Goal: Task Accomplishment & Management: Use online tool/utility

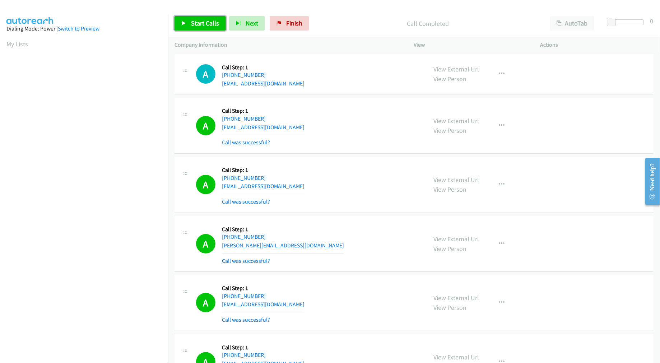
scroll to position [40, 0]
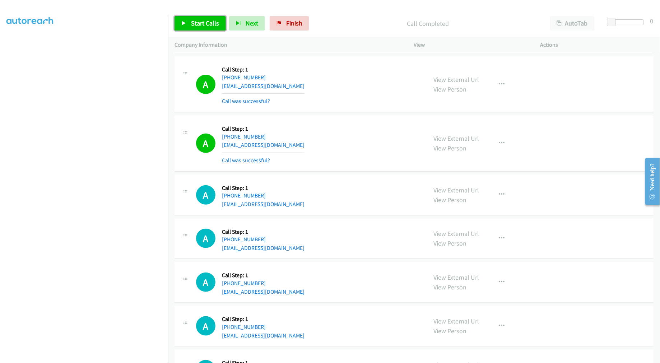
click at [195, 22] on span "Start Calls" at bounding box center [205, 23] width 28 height 8
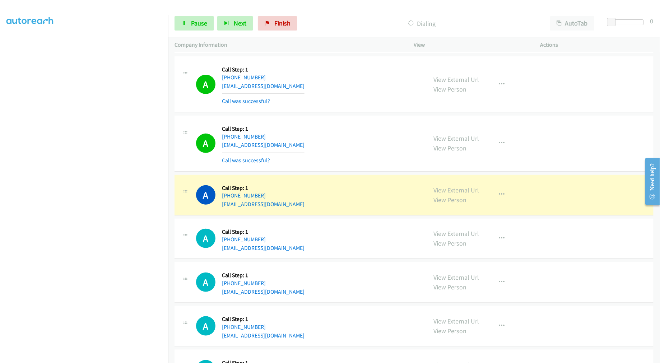
scroll to position [8306, 0]
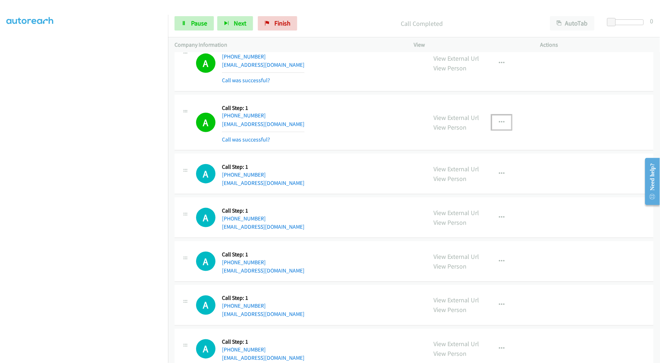
click at [501, 125] on icon "button" at bounding box center [502, 123] width 6 height 6
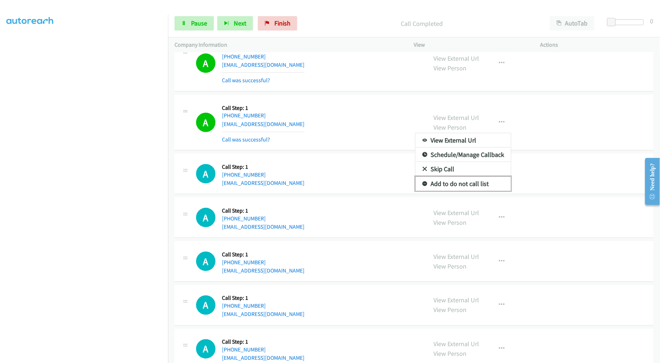
click at [449, 185] on link "Add to do not call list" at bounding box center [464, 184] width 96 height 14
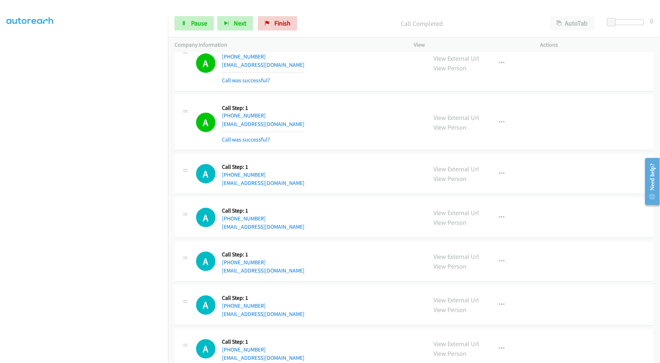
click at [364, 126] on div "A Callback Scheduled Call Step: 1 [GEOGRAPHIC_DATA]/[GEOGRAPHIC_DATA] [PHONE_NU…" at bounding box center [308, 122] width 225 height 43
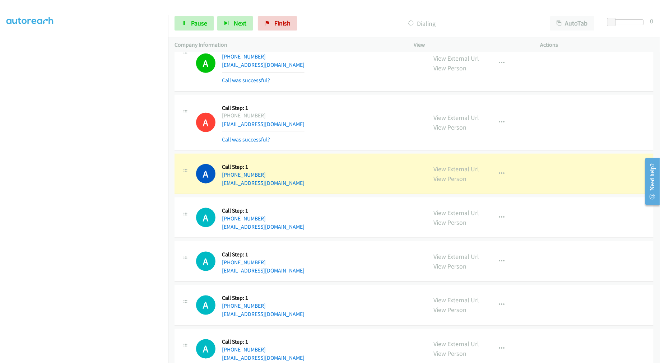
click at [353, 152] on td "A Callback Scheduled Call Step: 1 [GEOGRAPHIC_DATA]/[GEOGRAPHIC_DATA] [PHONE_NU…" at bounding box center [414, 122] width 492 height 59
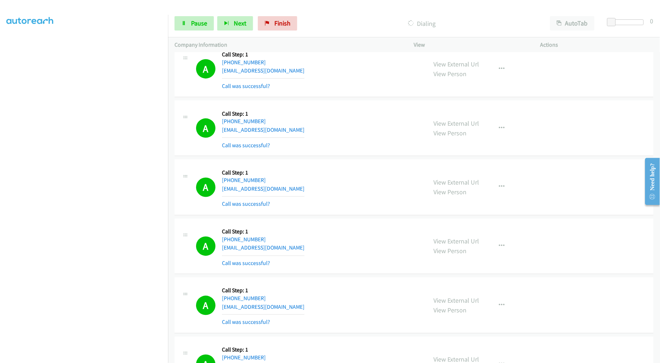
scroll to position [8434, 0]
click at [339, 201] on div "A Callback Scheduled Call Step: 1 America/New_York [PHONE_NUMBER] [EMAIL_ADDRES…" at bounding box center [308, 187] width 225 height 43
click at [351, 164] on td "A Callback Scheduled Call Step: 1 America/New_York [PHONE_NUMBER] [EMAIL_ADDRES…" at bounding box center [414, 187] width 492 height 59
click at [356, 158] on td "A Callback Scheduled Call Step: 1 America/Los_Angeles [PHONE_NUMBER] [EMAIL_ADD…" at bounding box center [414, 128] width 492 height 59
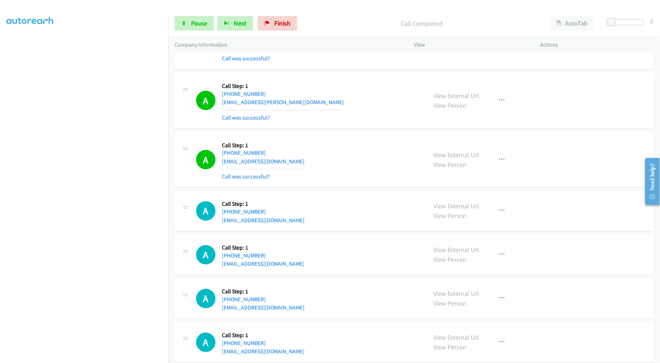
scroll to position [9159, 0]
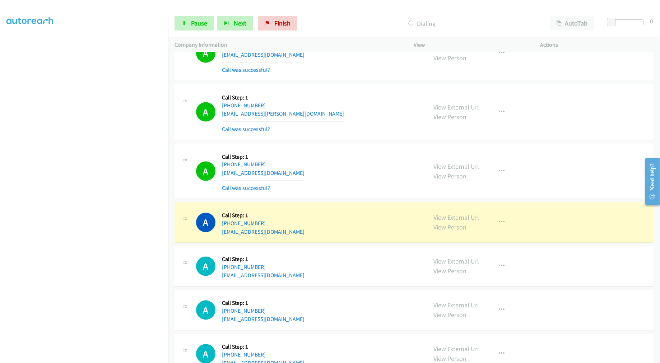
click at [311, 199] on div "A Callback Scheduled Call Step: 1 America/Los_Angeles [PHONE_NUMBER] [EMAIL_ADD…" at bounding box center [414, 172] width 479 height 56
click at [347, 148] on td "A Callback Scheduled Call Step: 1 America/Los_Angeles [PHONE_NUMBER] [EMAIL_ADD…" at bounding box center [414, 171] width 492 height 59
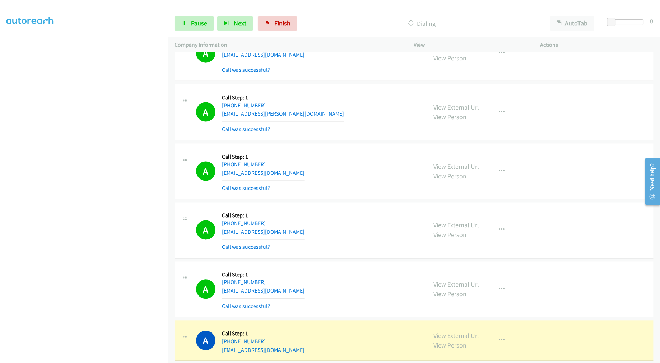
click at [344, 148] on td "A Callback Scheduled Call Step: 1 America/Los_Angeles [PHONE_NUMBER] [EMAIL_ADD…" at bounding box center [414, 171] width 492 height 59
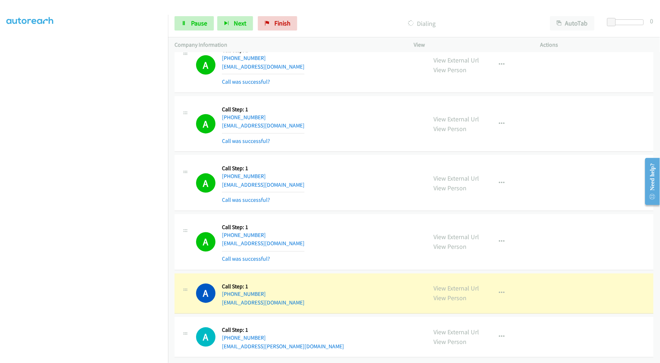
scroll to position [9869, 0]
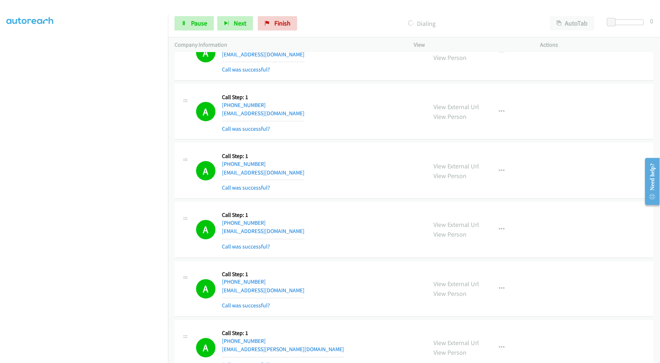
click at [350, 140] on div "A Callback Scheduled Call Step: 1 [GEOGRAPHIC_DATA]/[GEOGRAPHIC_DATA] [PHONE_NU…" at bounding box center [414, 112] width 479 height 56
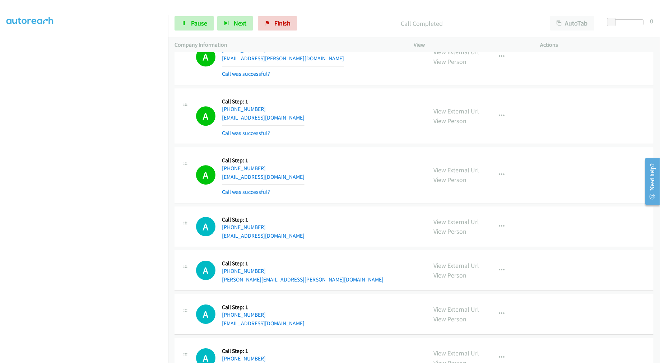
scroll to position [10148, 0]
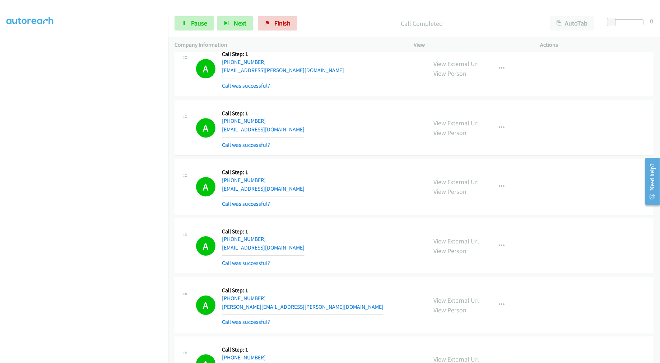
click at [355, 173] on div "A Callback Scheduled Call Step: 1 [GEOGRAPHIC_DATA]/[GEOGRAPHIC_DATA] [PHONE_NU…" at bounding box center [308, 187] width 225 height 43
drag, startPoint x: 195, startPoint y: 23, endPoint x: 199, endPoint y: 24, distance: 4.4
click at [195, 23] on span "Pause" at bounding box center [199, 23] width 16 height 8
click at [204, 26] on span "Start Calls" at bounding box center [205, 23] width 28 height 8
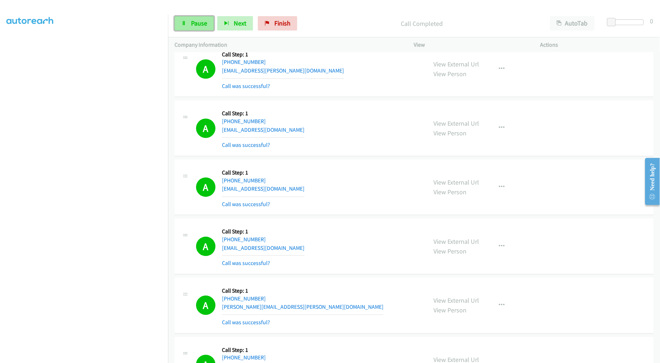
click at [208, 19] on link "Pause" at bounding box center [195, 23] width 40 height 14
click at [202, 25] on span "Start Calls" at bounding box center [205, 23] width 28 height 8
click at [195, 29] on link "Pause" at bounding box center [195, 23] width 40 height 14
click at [336, 145] on div "A Callback Scheduled Call Step: 1 America/New_York [PHONE_NUMBER] [EMAIL_ADDRES…" at bounding box center [308, 128] width 225 height 43
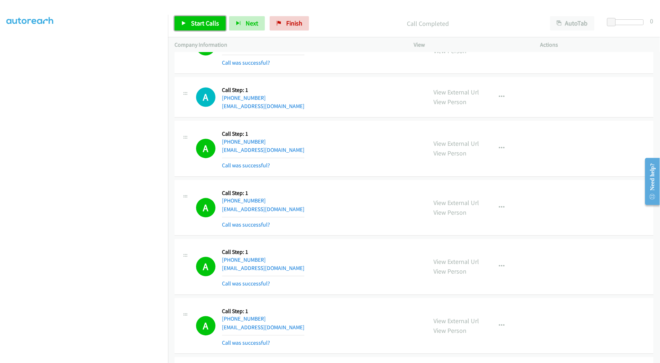
click at [196, 17] on link "Start Calls" at bounding box center [200, 23] width 51 height 14
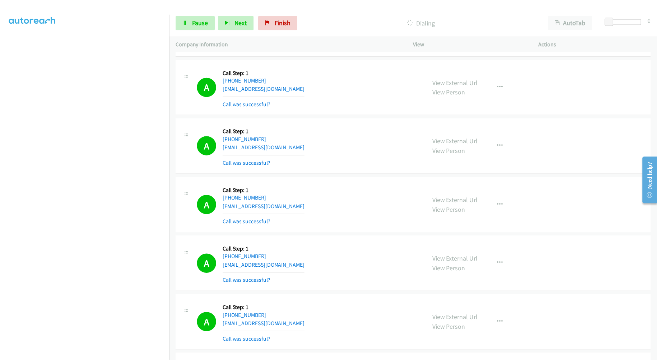
scroll to position [6367, 0]
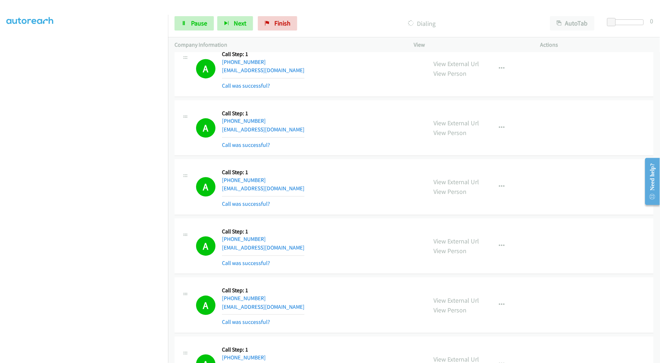
click at [359, 171] on div "A Callback Scheduled Call Step: 1 America/New_York [PHONE_NUMBER] [EMAIL_ADDRES…" at bounding box center [308, 187] width 225 height 43
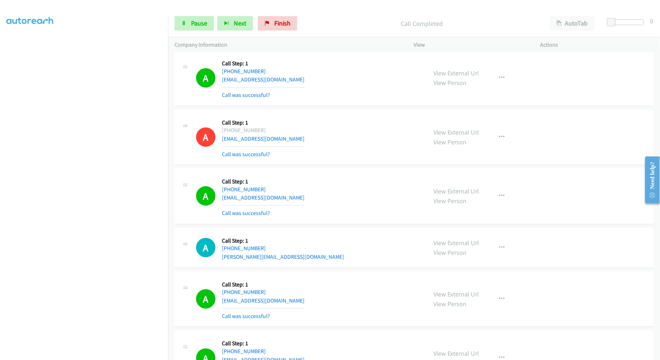
scroll to position [6726, 0]
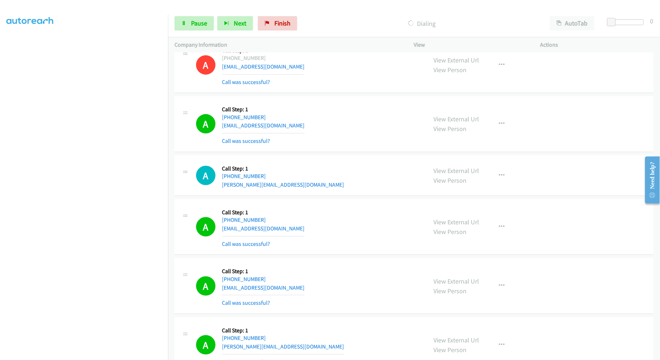
click at [100, 356] on section at bounding box center [83, 190] width 155 height 344
click at [200, 28] on link "Pause" at bounding box center [195, 23] width 40 height 14
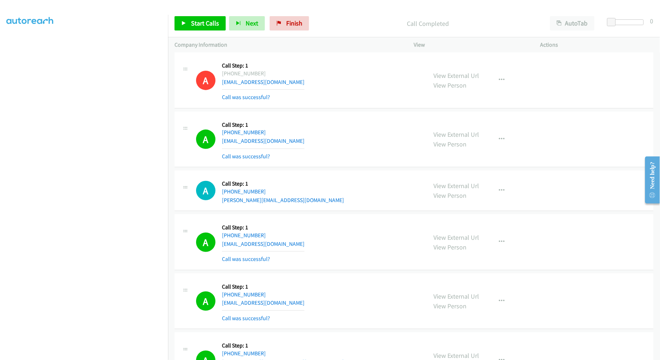
scroll to position [6741, 0]
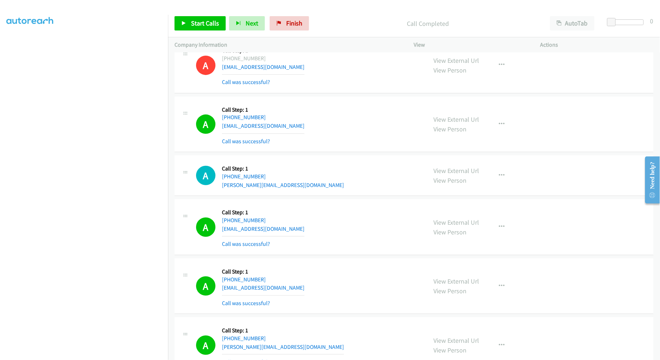
click at [335, 129] on div "A Callback Scheduled Call Step: 1 [GEOGRAPHIC_DATA]/[GEOGRAPHIC_DATA] [PHONE_NU…" at bounding box center [308, 124] width 225 height 43
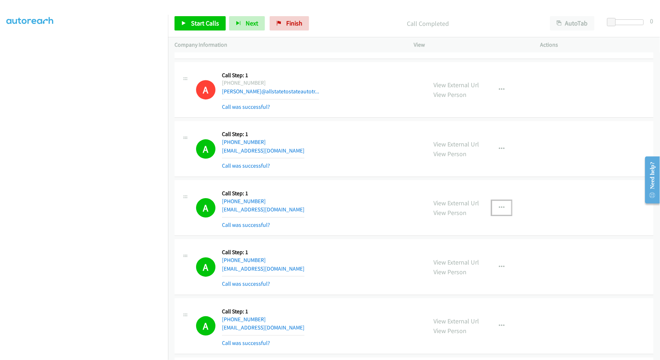
click at [500, 211] on icon "button" at bounding box center [502, 208] width 6 height 6
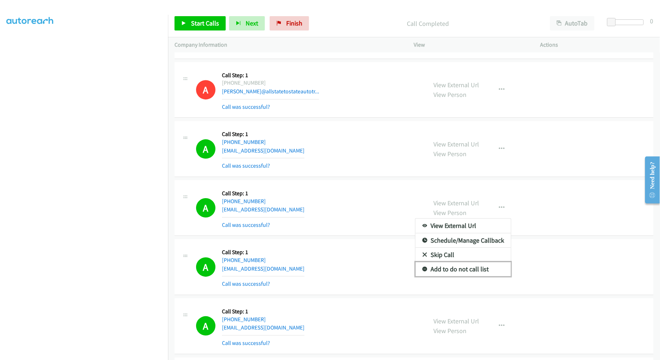
click at [466, 267] on link "Add to do not call list" at bounding box center [464, 269] width 96 height 14
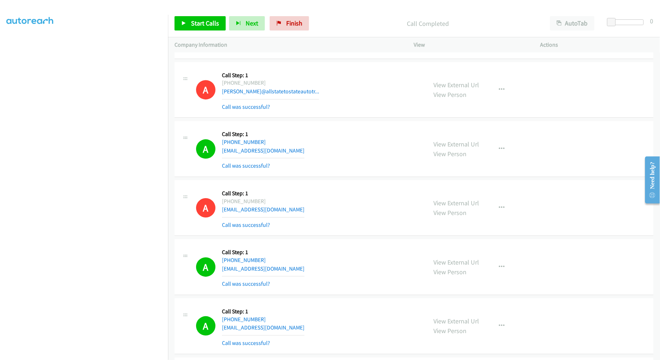
click at [354, 149] on div "A Callback Scheduled Call Step: 1 America/New_York [PHONE_NUMBER] [EMAIL_ADDRES…" at bounding box center [308, 149] width 225 height 43
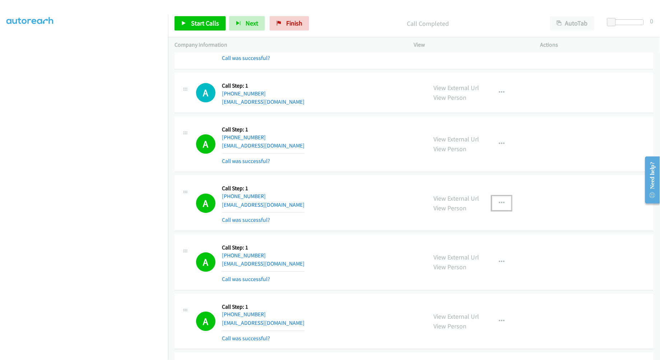
click at [503, 209] on button "button" at bounding box center [501, 203] width 19 height 14
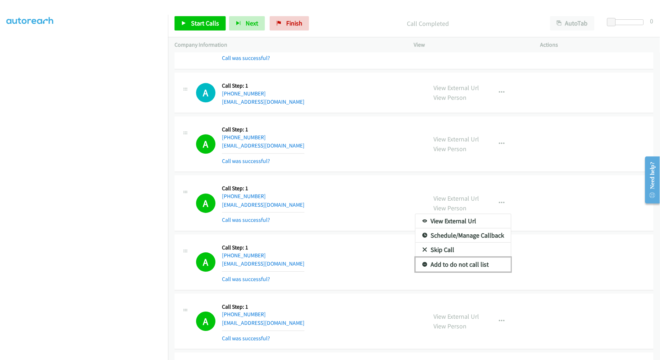
click at [459, 272] on link "Add to do not call list" at bounding box center [464, 265] width 96 height 14
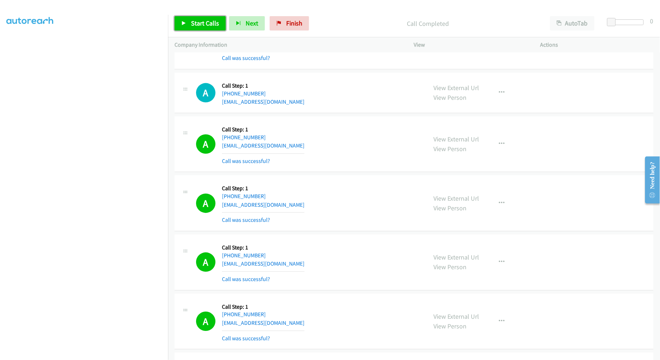
click at [202, 22] on span "Start Calls" at bounding box center [205, 23] width 28 height 8
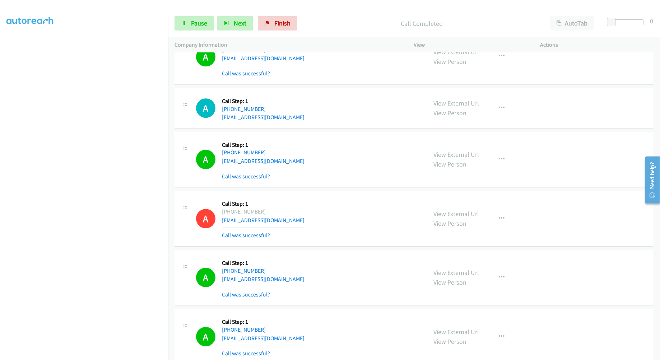
scroll to position [11656, 0]
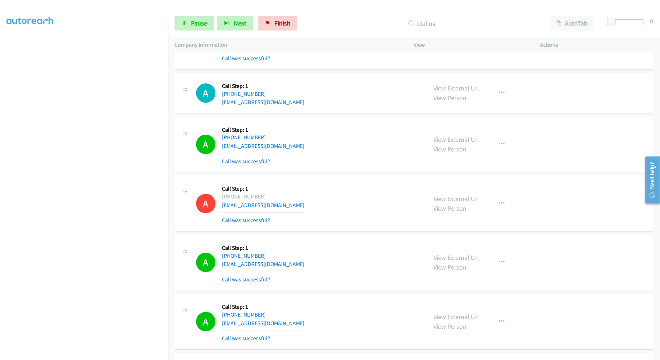
click at [393, 189] on div "A Callback Scheduled Call Step: 1 America/New_York [PHONE_NUMBER] [EMAIL_ADDRES…" at bounding box center [308, 203] width 225 height 43
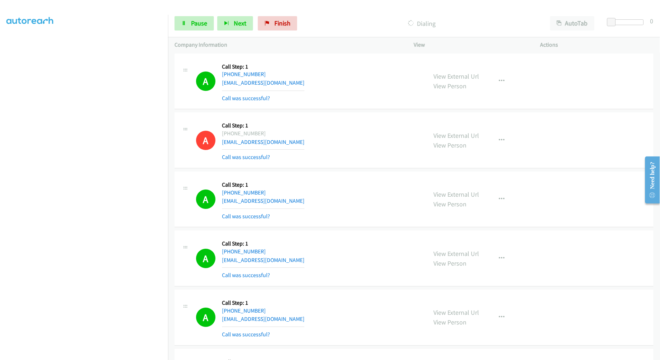
scroll to position [11816, 0]
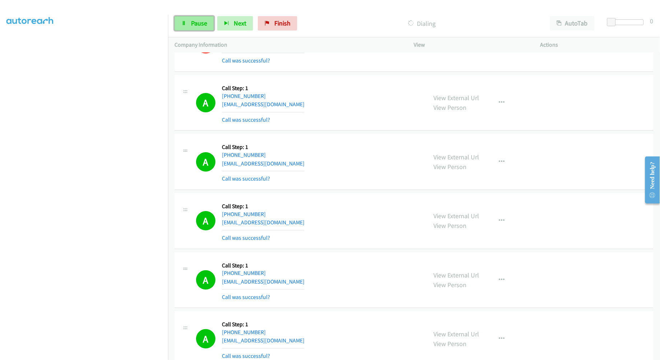
click at [196, 18] on link "Pause" at bounding box center [195, 23] width 40 height 14
